Goal: Transaction & Acquisition: Subscribe to service/newsletter

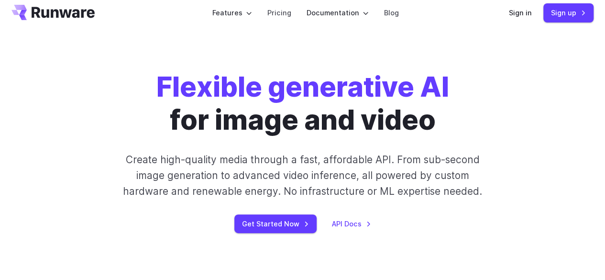
scroll to position [17, 0]
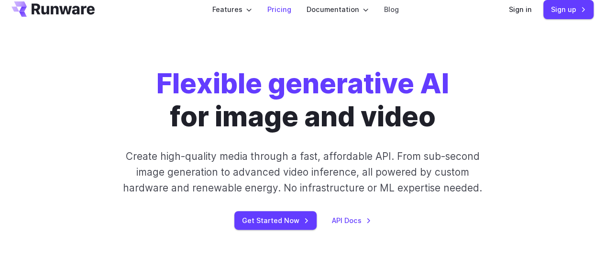
click at [272, 5] on link "Pricing" at bounding box center [279, 9] width 24 height 11
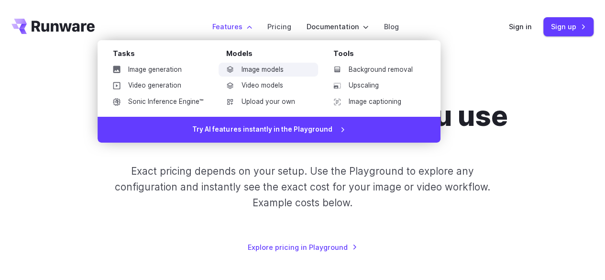
click at [265, 68] on link "Image models" at bounding box center [267, 70] width 99 height 14
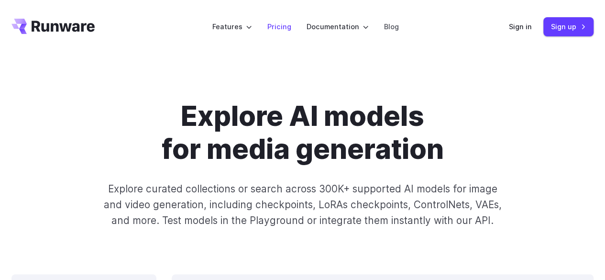
click at [278, 36] on li "Pricing" at bounding box center [279, 26] width 39 height 26
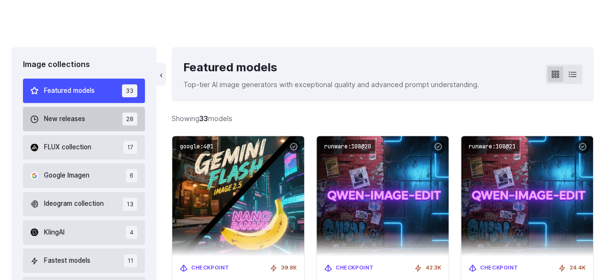
scroll to position [228, 0]
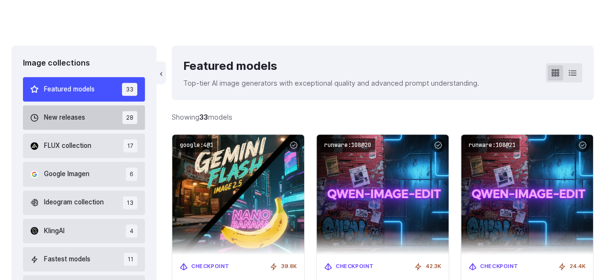
click at [82, 180] on button "Google Imagen 6" at bounding box center [84, 174] width 122 height 24
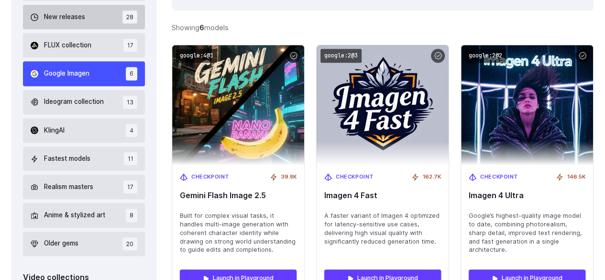
scroll to position [339, 0]
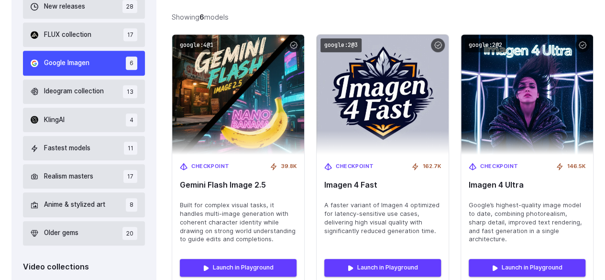
click at [46, 60] on span "Google Imagen" at bounding box center [66, 63] width 45 height 11
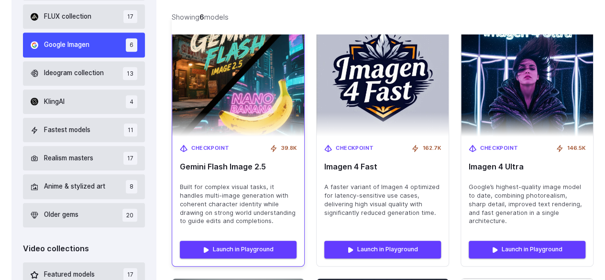
scroll to position [359, 0]
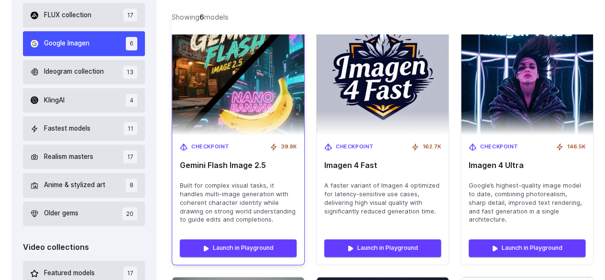
click at [241, 209] on span "Built for complex visual tasks, it handles multi-image generation with coherent…" at bounding box center [238, 202] width 117 height 43
click at [228, 259] on div "Launch in Playground" at bounding box center [238, 247] width 132 height 33
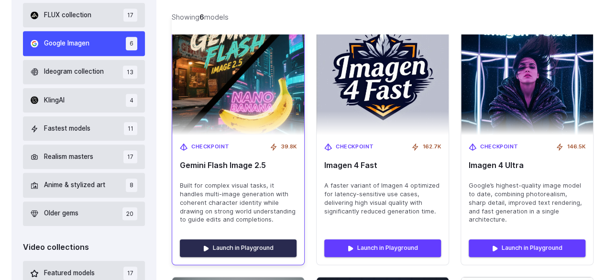
click at [238, 246] on link "Launch in Playground" at bounding box center [238, 247] width 117 height 17
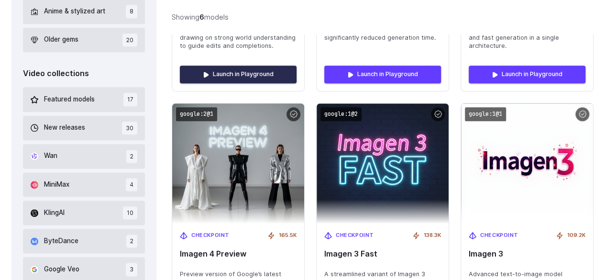
scroll to position [381, 0]
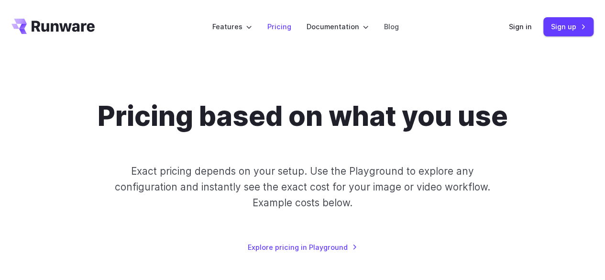
click at [293, 28] on li "Pricing" at bounding box center [279, 26] width 39 height 26
click at [290, 246] on link "Explore pricing in Playground" at bounding box center [302, 246] width 109 height 11
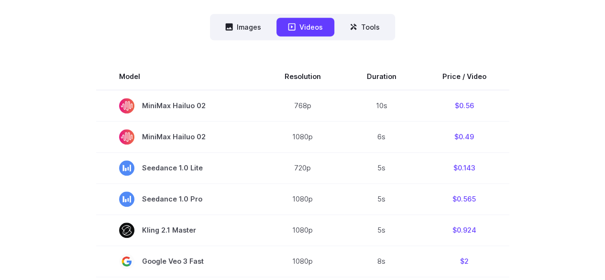
scroll to position [280, 0]
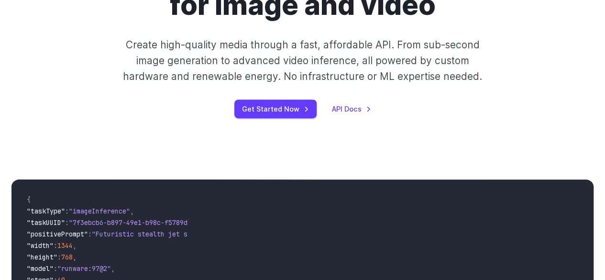
scroll to position [141, 0]
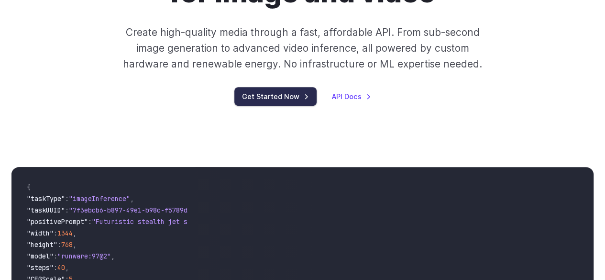
click at [270, 100] on link "Get Started Now" at bounding box center [275, 96] width 82 height 19
